Goal: Task Accomplishment & Management: Complete application form

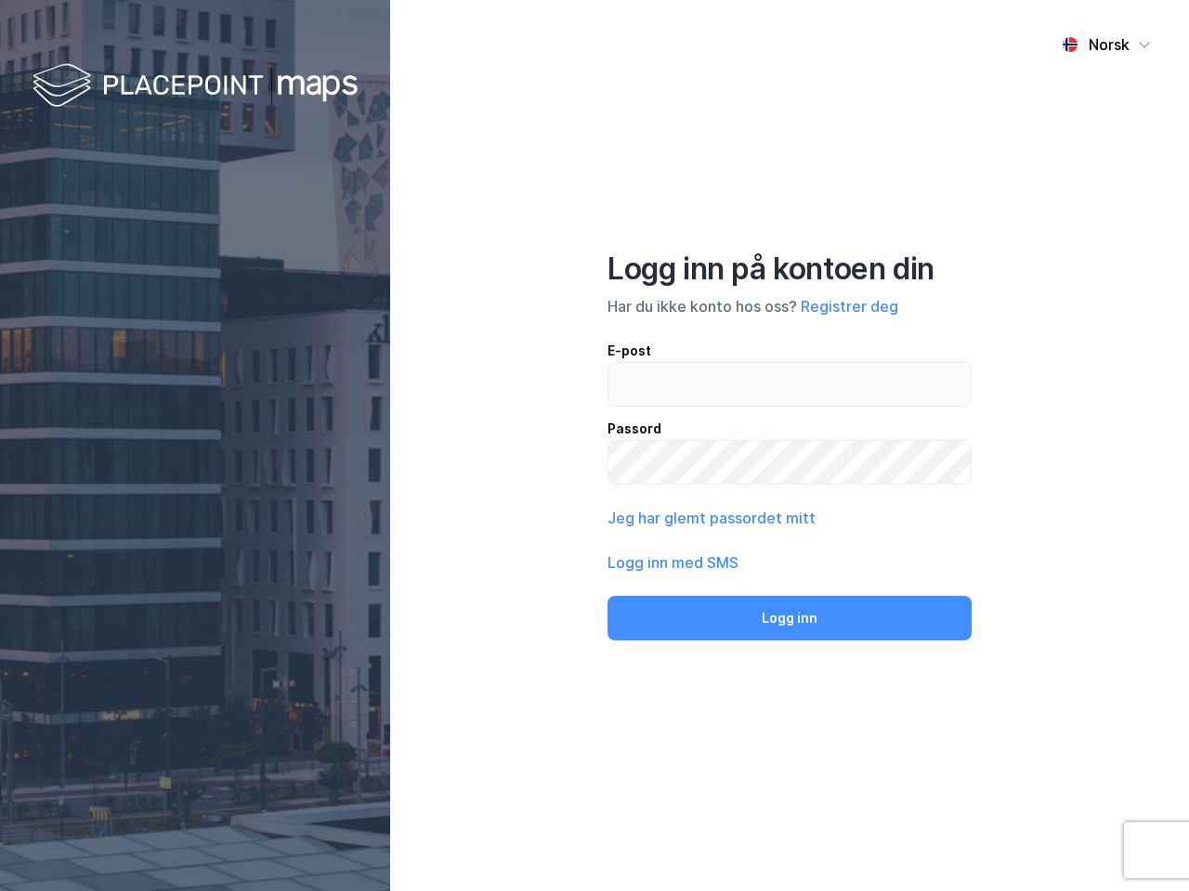
click at [594, 446] on div "Norsk Logg inn på kontoen din Har du ikke konto hos oss? Registrer deg E-post P…" at bounding box center [789, 445] width 799 height 891
click at [195, 86] on img at bounding box center [195, 86] width 325 height 55
click at [1106, 45] on div "Norsk" at bounding box center [1108, 44] width 41 height 22
click at [849, 306] on button "Registrer deg" at bounding box center [849, 306] width 98 height 22
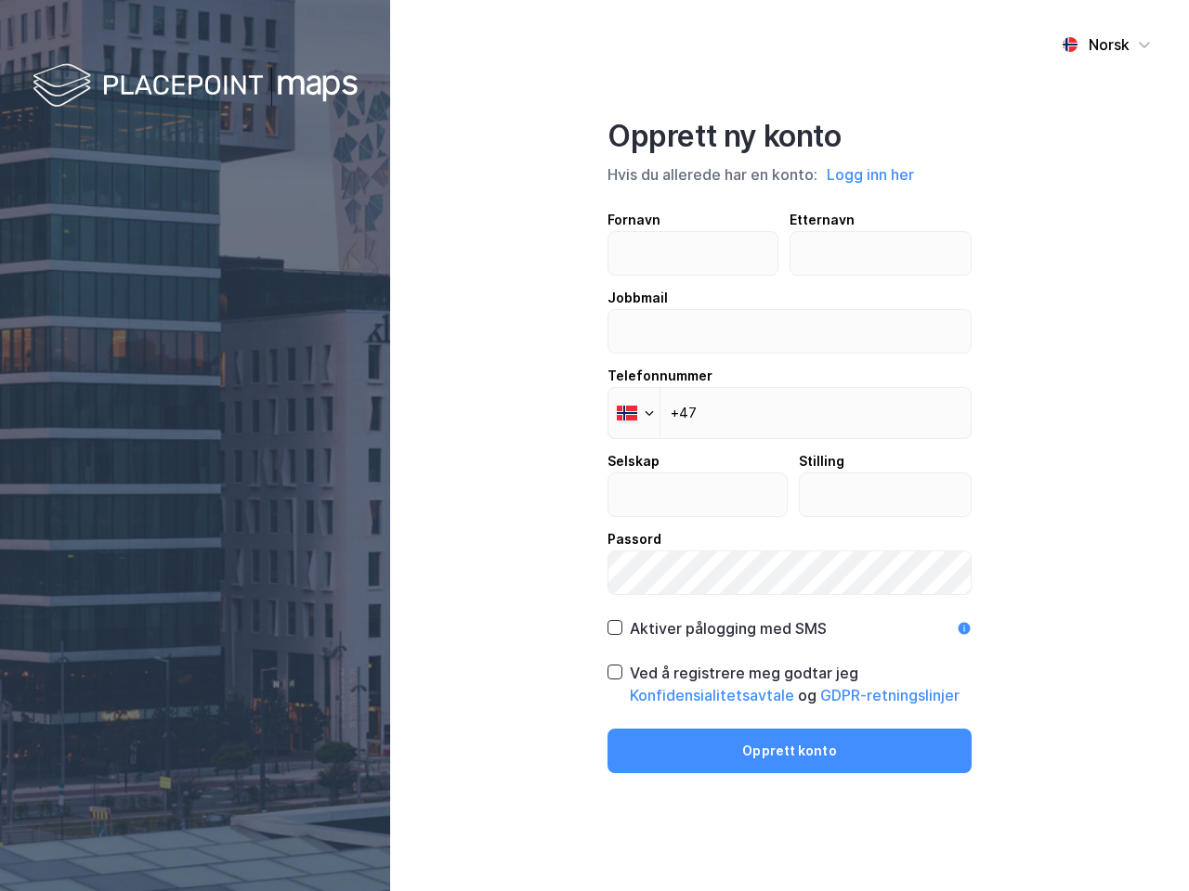
click at [709, 518] on div "Fornavn Etternavn Jobbmail Telefonnummer Phone +47 Selskap Stilling Passord" at bounding box center [789, 402] width 364 height 386
click at [789, 618] on div "Opprett ny konto Hvis du allerede har en konto: Logg inn her Fornavn Etternavn …" at bounding box center [789, 446] width 364 height 656
